Goal: Information Seeking & Learning: Check status

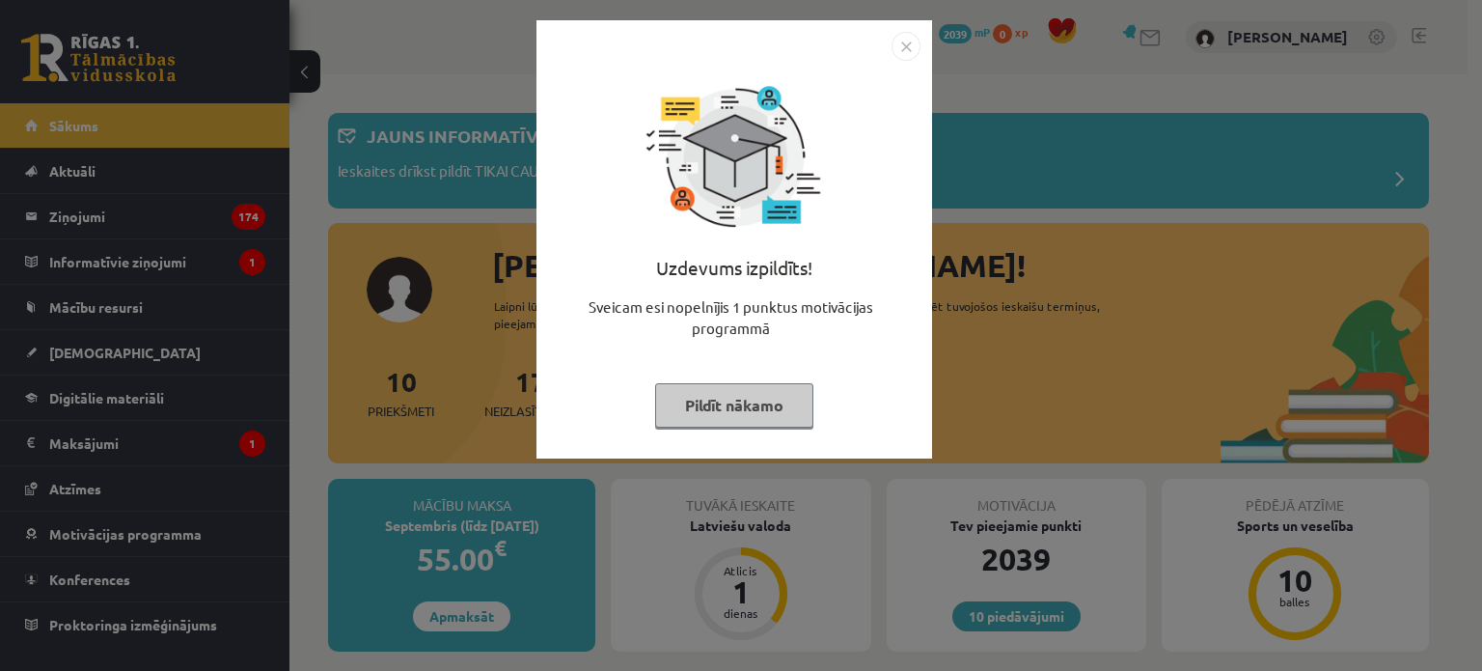
click at [680, 397] on button "Pildīt nākamo" at bounding box center [734, 405] width 158 height 44
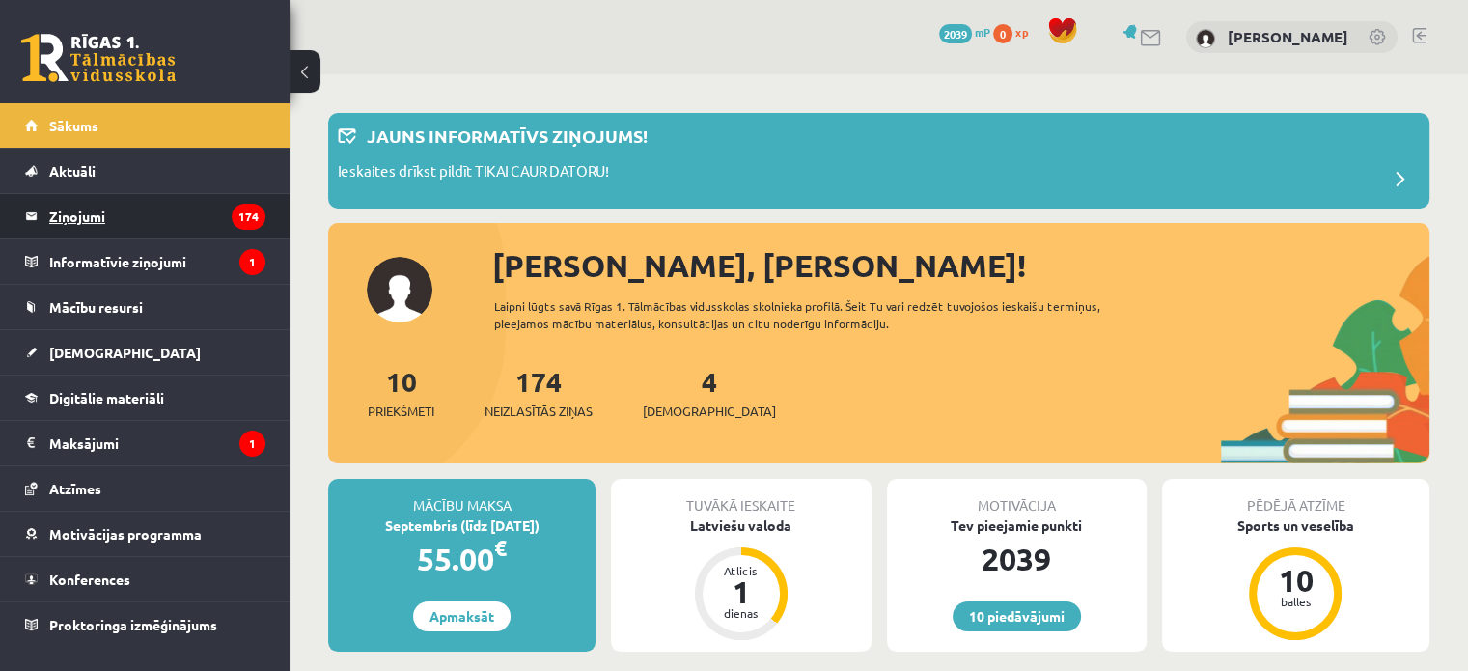
click at [73, 214] on legend "Ziņojumi 174" at bounding box center [157, 216] width 216 height 44
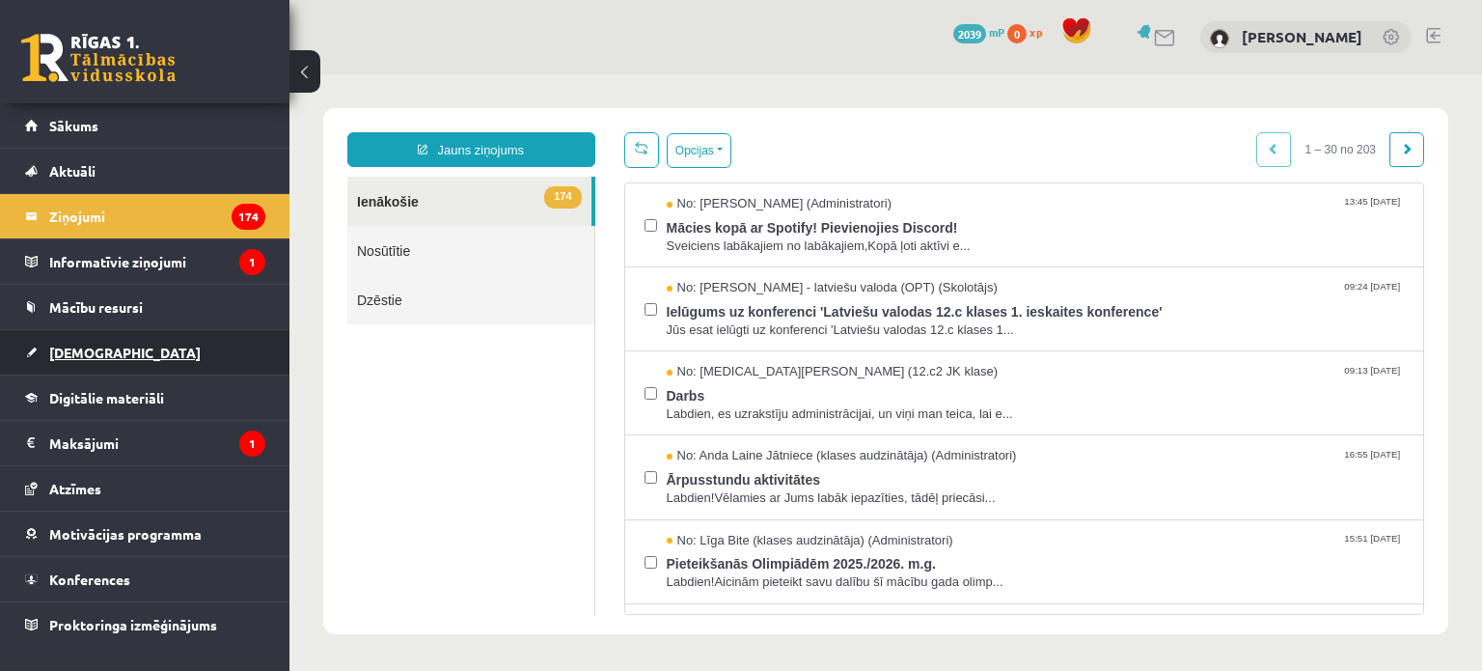
click at [97, 344] on span "[DEMOGRAPHIC_DATA]" at bounding box center [124, 351] width 151 height 17
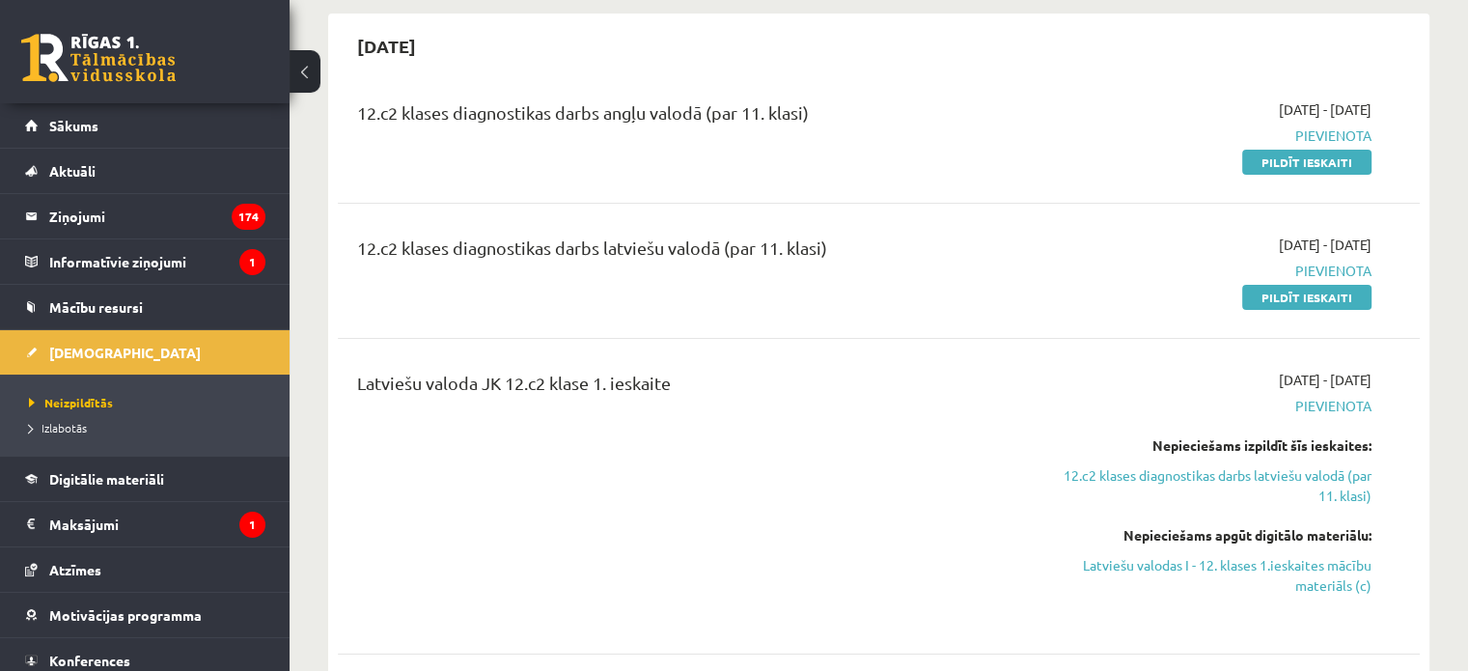
scroll to position [179, 0]
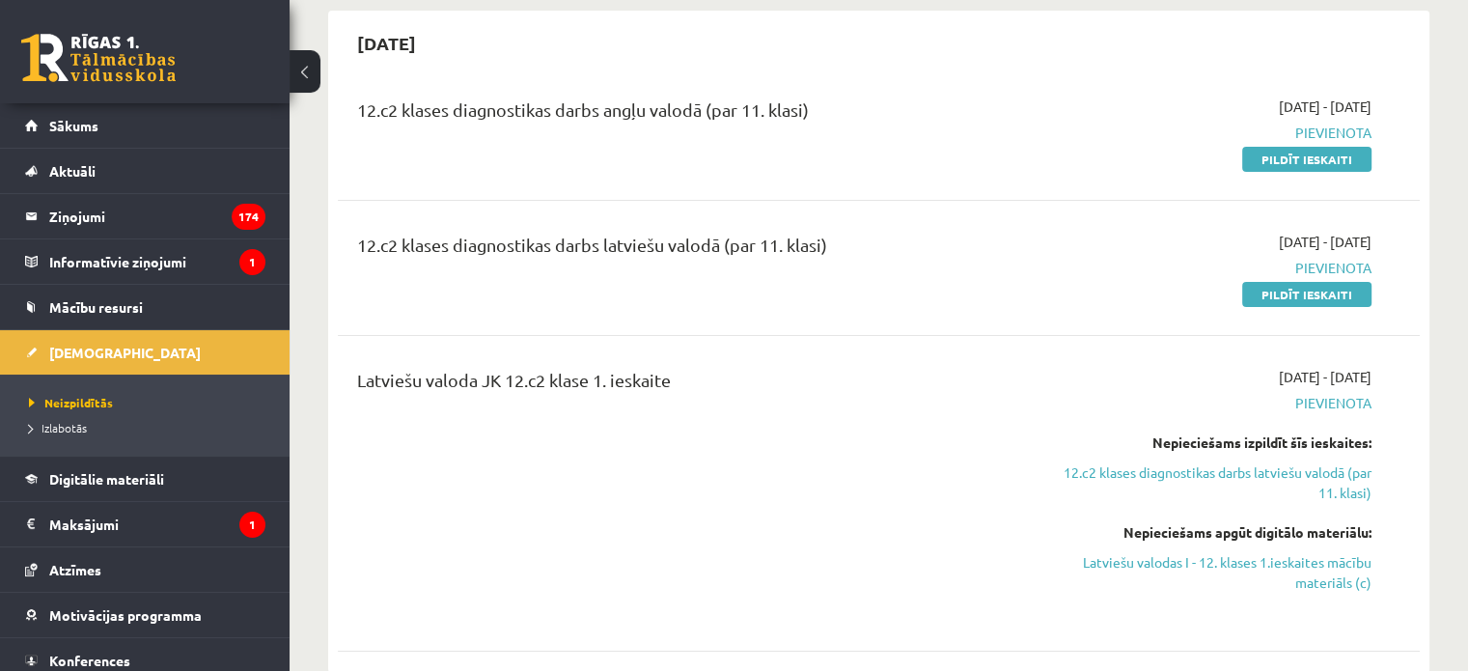
drag, startPoint x: 814, startPoint y: 109, endPoint x: 508, endPoint y: 156, distance: 309.5
click at [508, 156] on div "12.c2 klases diagnostikas darbs angļu valodā (par 11. klasi)" at bounding box center [691, 132] width 696 height 72
click at [581, 173] on div "12.c2 klases diagnostikas darbs angļu valodā (par 11. klasi) [DATE] - [DATE] [G…" at bounding box center [879, 132] width 1082 height 111
click at [683, 46] on div "[DATE]" at bounding box center [879, 42] width 1082 height 45
click at [485, 464] on div "Latviešu valoda JK 12.c2 klase 1. ieskaite" at bounding box center [691, 493] width 696 height 253
